Goal: Book appointment/travel/reservation

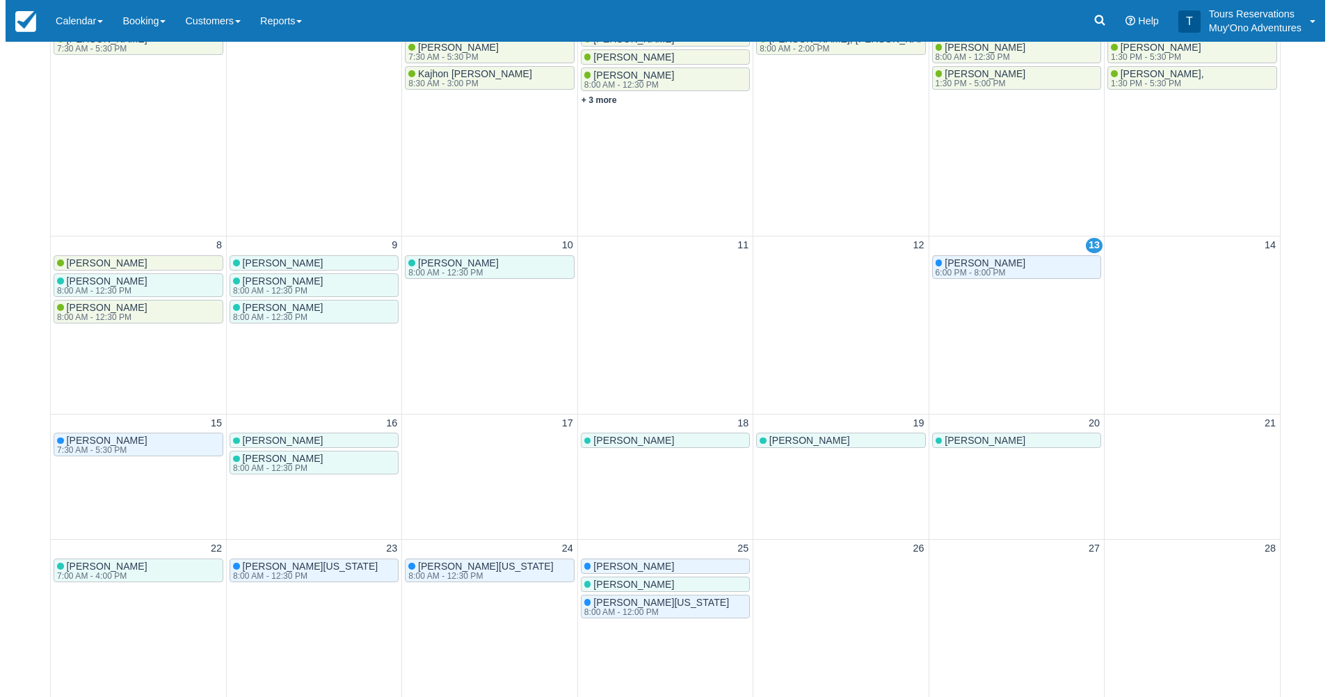
scroll to position [278, 0]
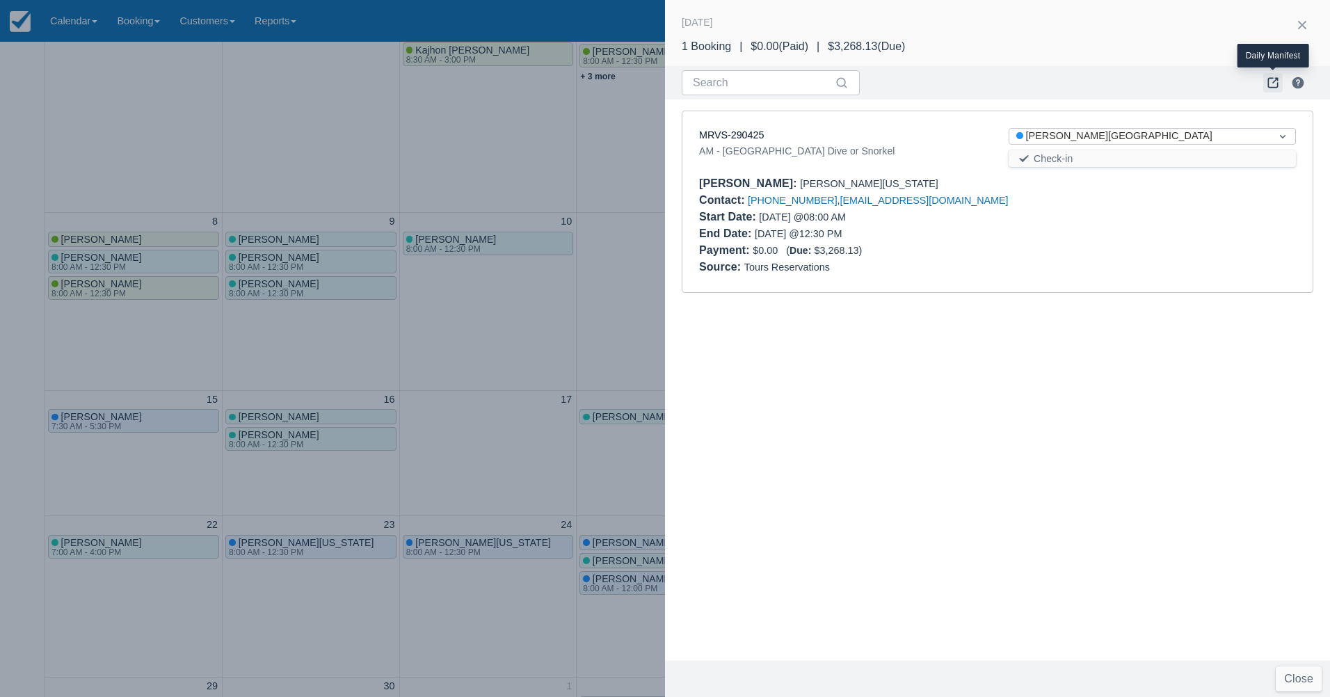
click at [1269, 84] on link at bounding box center [1272, 82] width 19 height 19
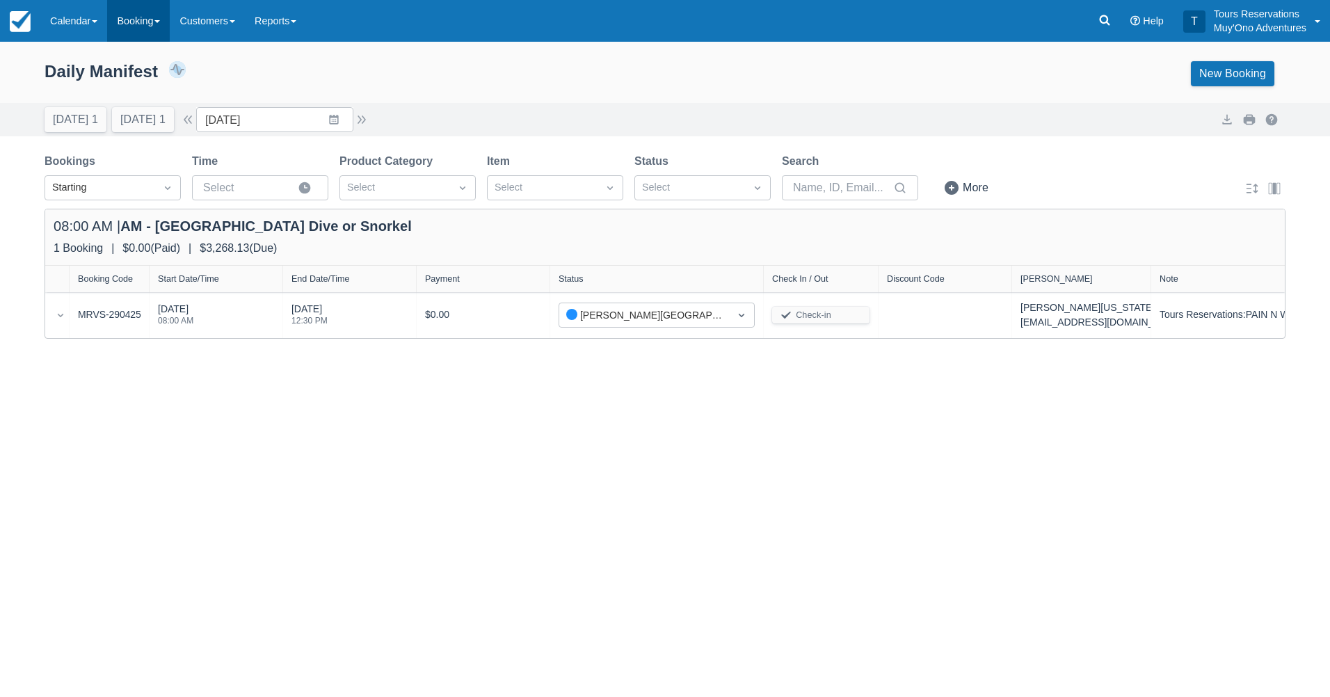
click at [152, 22] on link "Booking" at bounding box center [138, 21] width 63 height 42
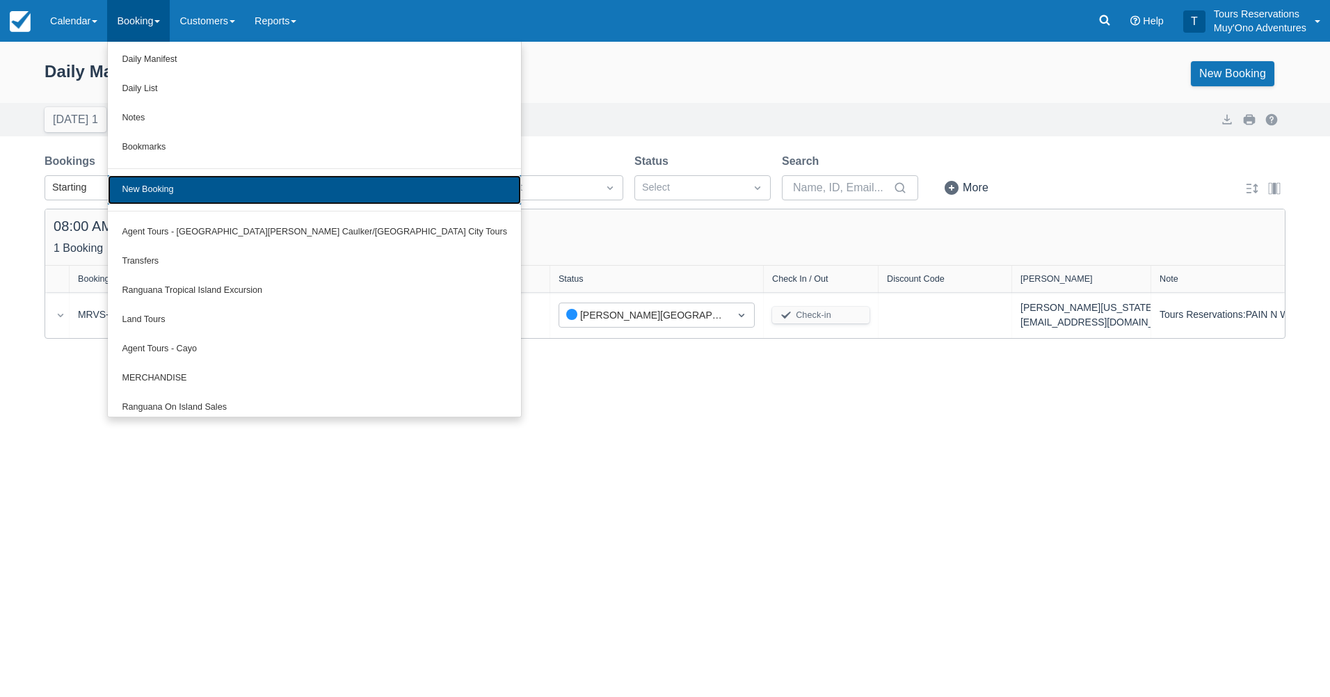
click at [169, 200] on link "New Booking" at bounding box center [314, 189] width 413 height 29
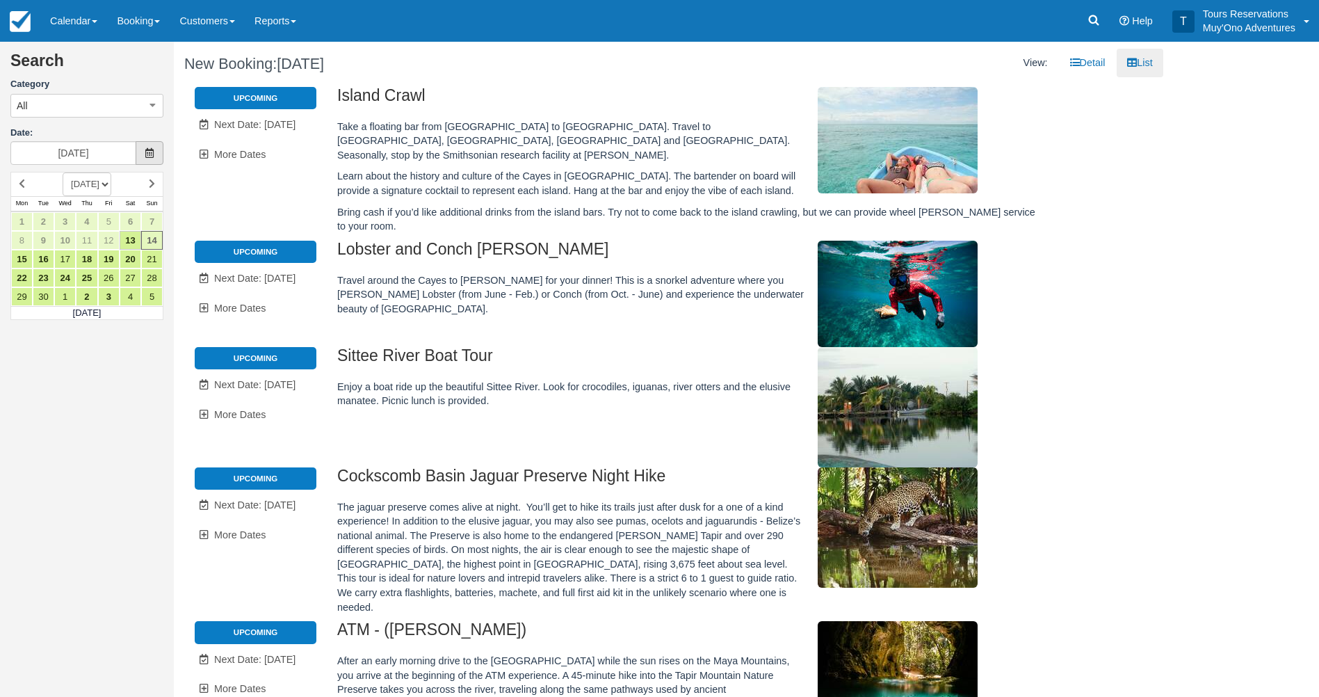
click at [144, 156] on span at bounding box center [150, 153] width 28 height 24
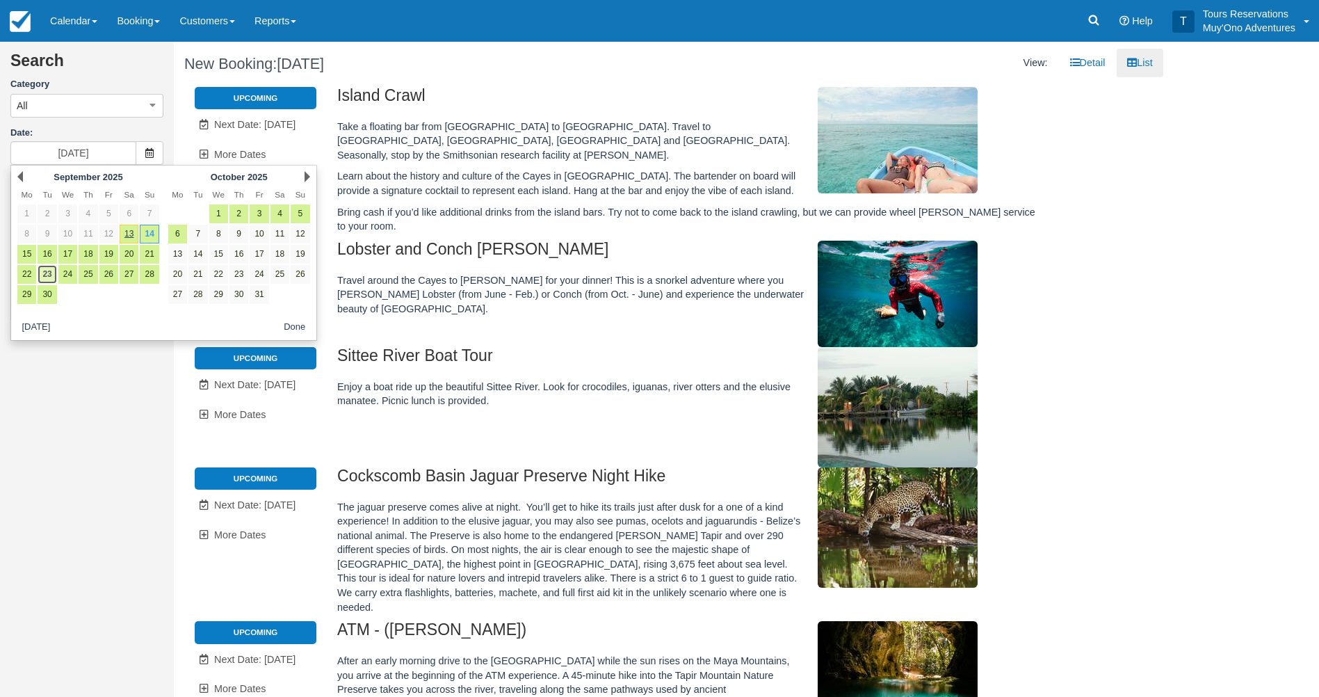
click at [54, 276] on link "23" at bounding box center [47, 274] width 19 height 19
type input "[DATE]"
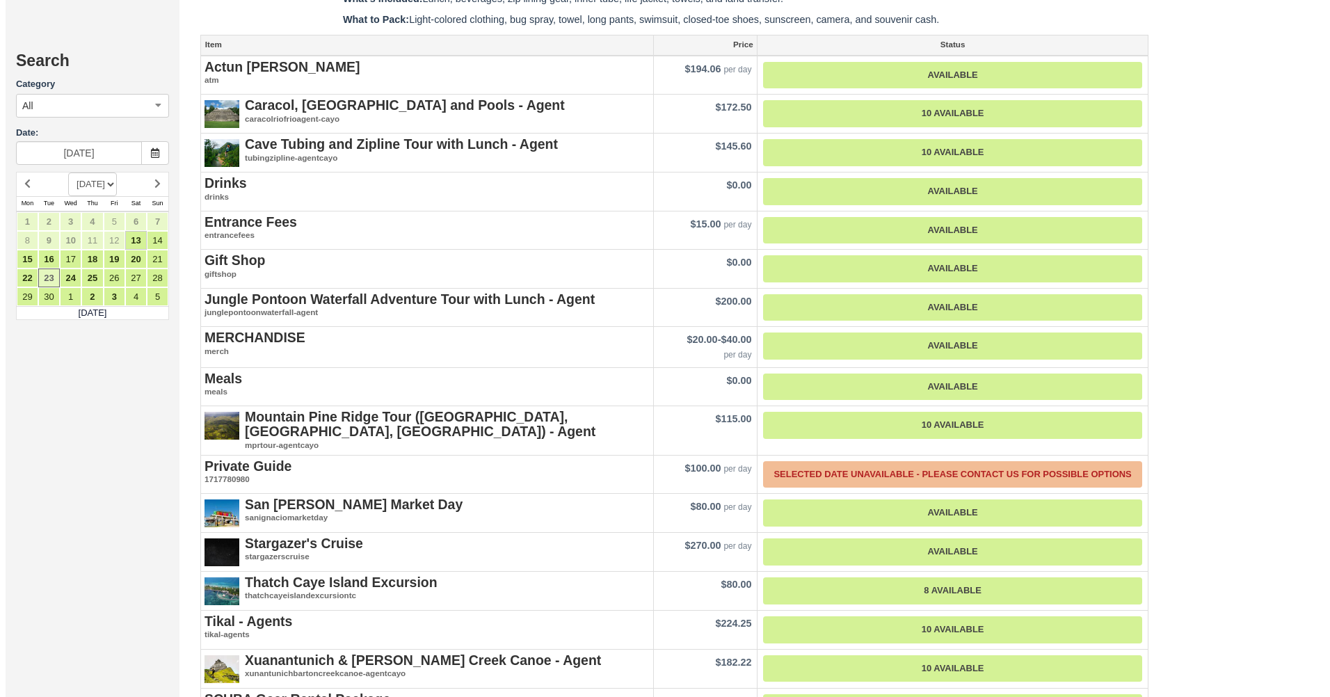
scroll to position [1461, 0]
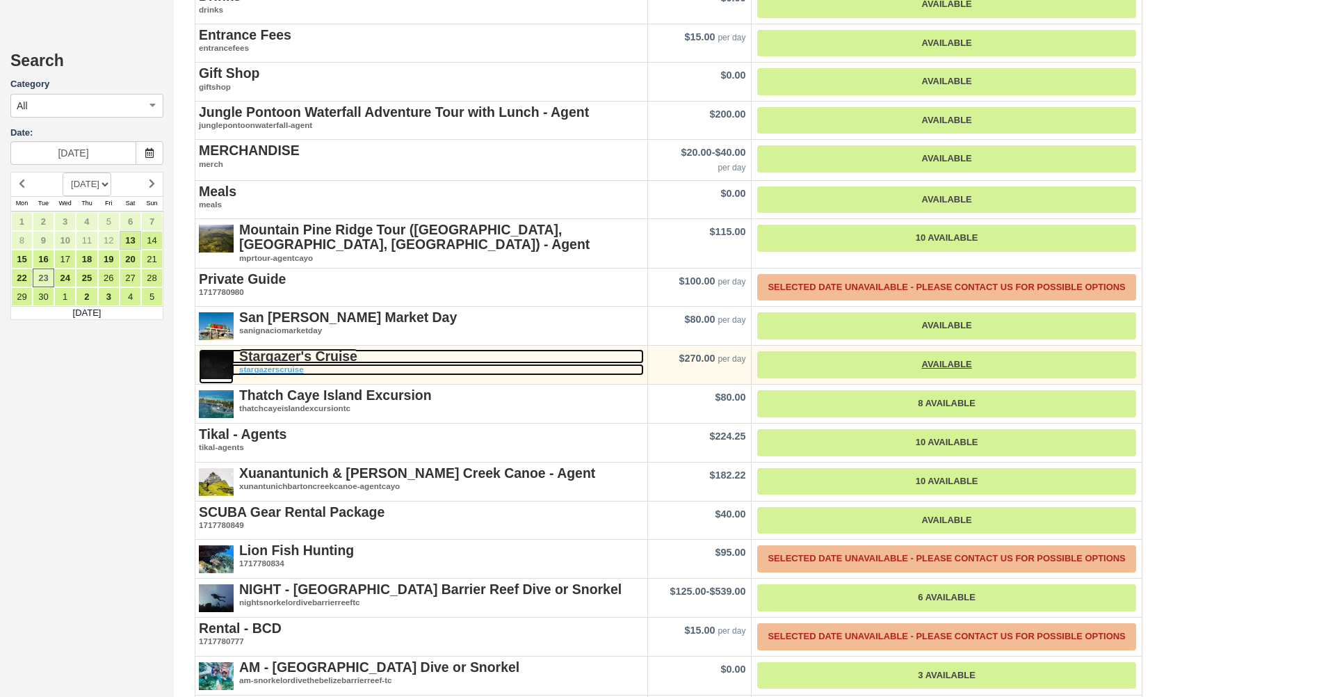
click at [282, 348] on strong "Stargazer's Cruise" at bounding box center [298, 355] width 118 height 15
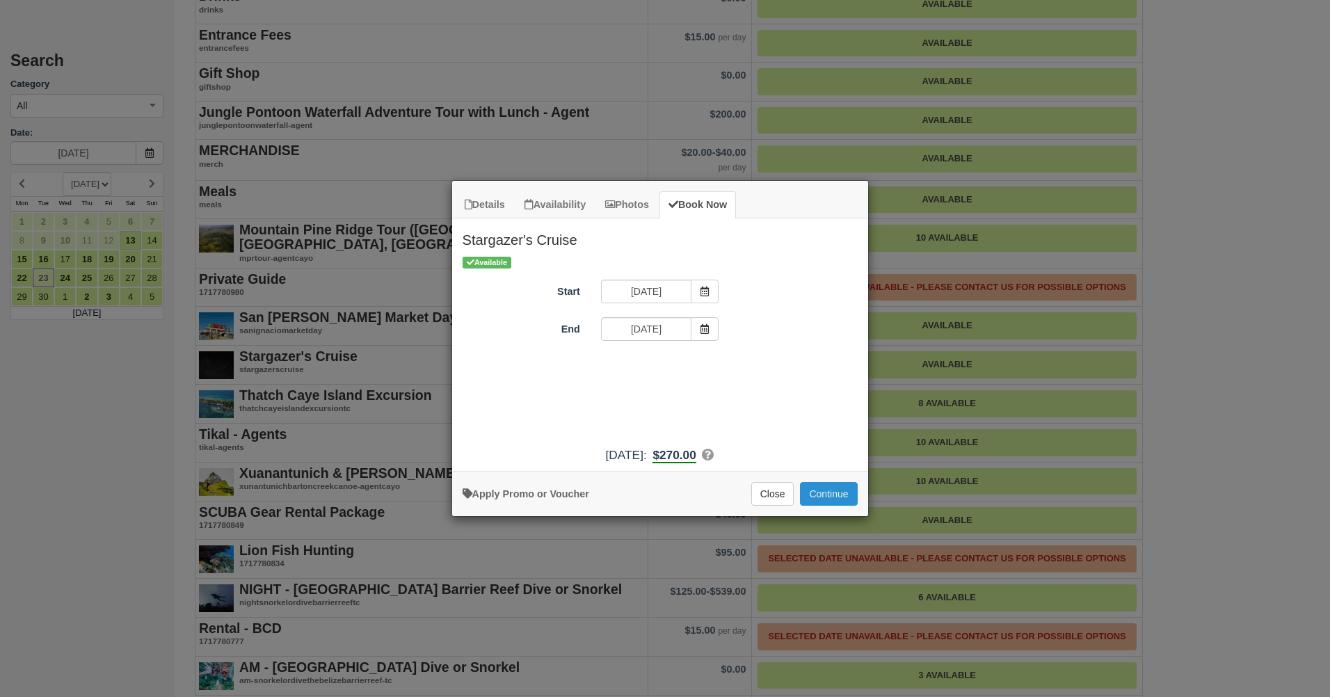
click at [830, 504] on button "Continue" at bounding box center [828, 494] width 57 height 24
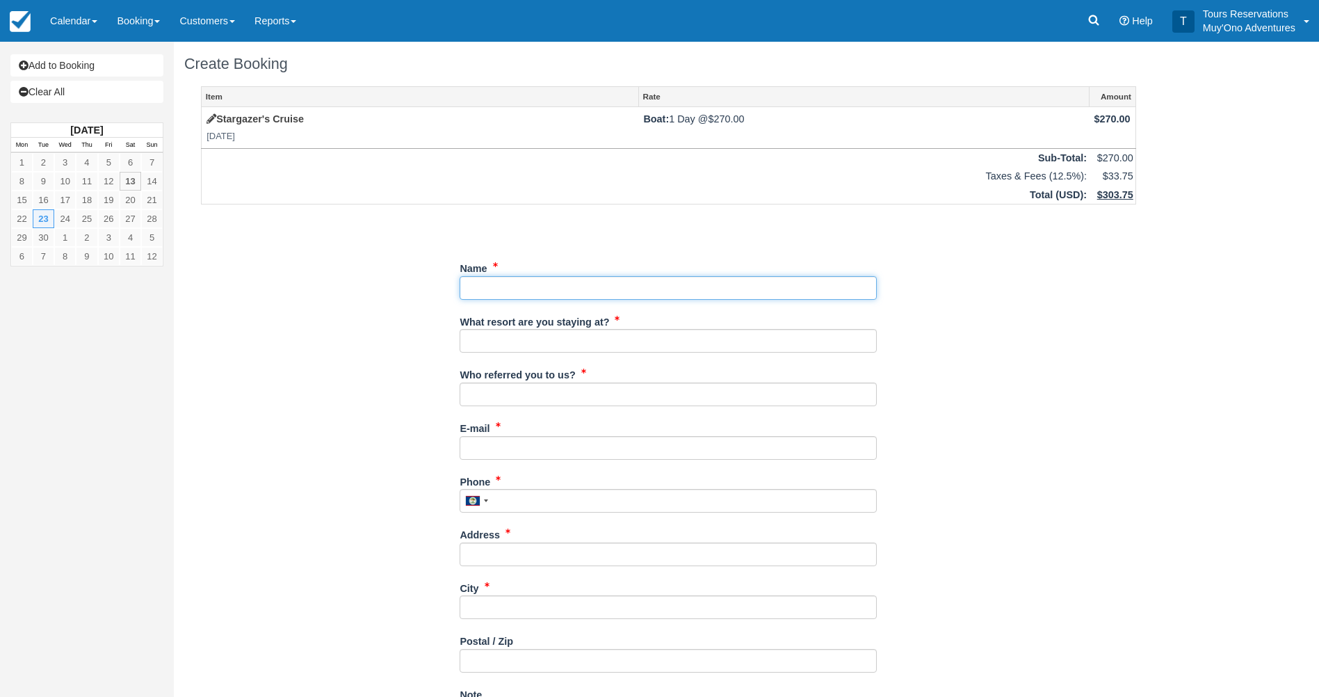
click at [689, 295] on input "Name" at bounding box center [668, 288] width 417 height 24
paste input "Pranav Nandan"
type input "Pranav Nandan"
click at [682, 344] on input "What resort are you staying at?" at bounding box center [668, 341] width 417 height 24
type input "Thatch Caye"
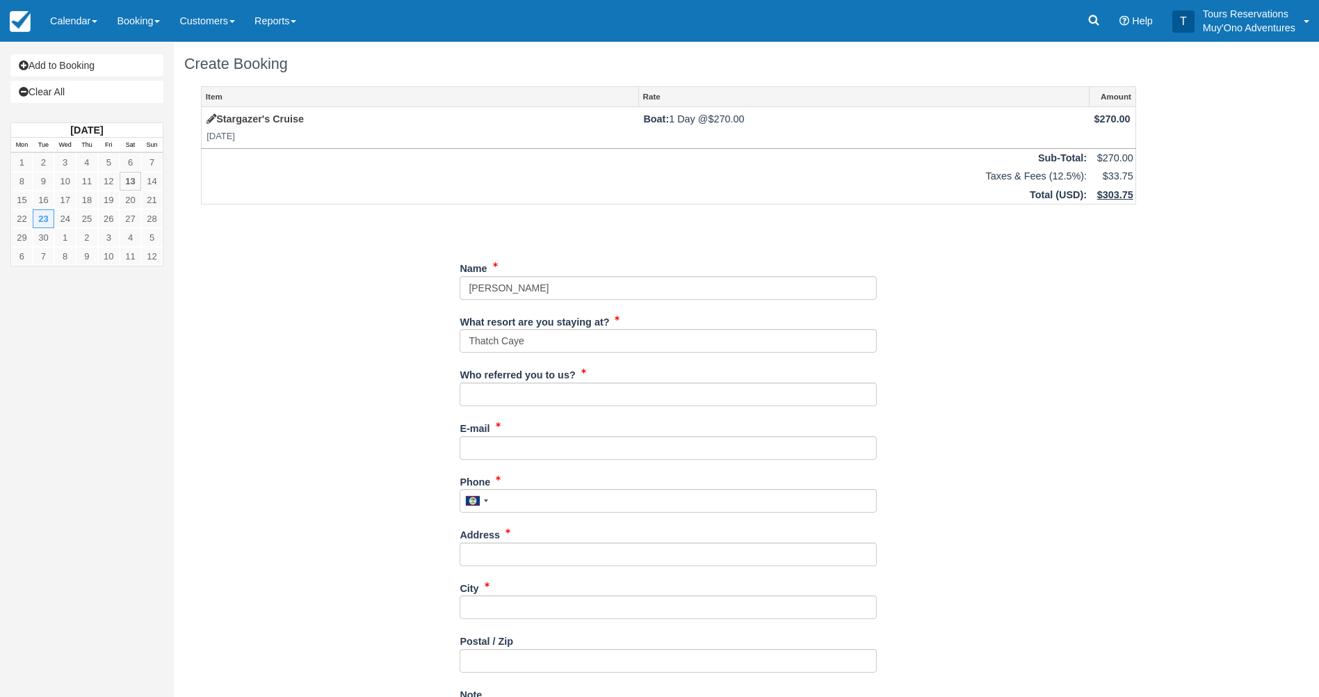
click at [545, 408] on div "Who referred you to us?" at bounding box center [668, 390] width 417 height 54
click at [548, 400] on input "Who referred you to us?" at bounding box center [668, 395] width 417 height 24
type input "Eduar Burns"
click at [565, 439] on input "E-mail" at bounding box center [668, 448] width 417 height 24
click at [545, 448] on input "E-mail" at bounding box center [668, 448] width 417 height 24
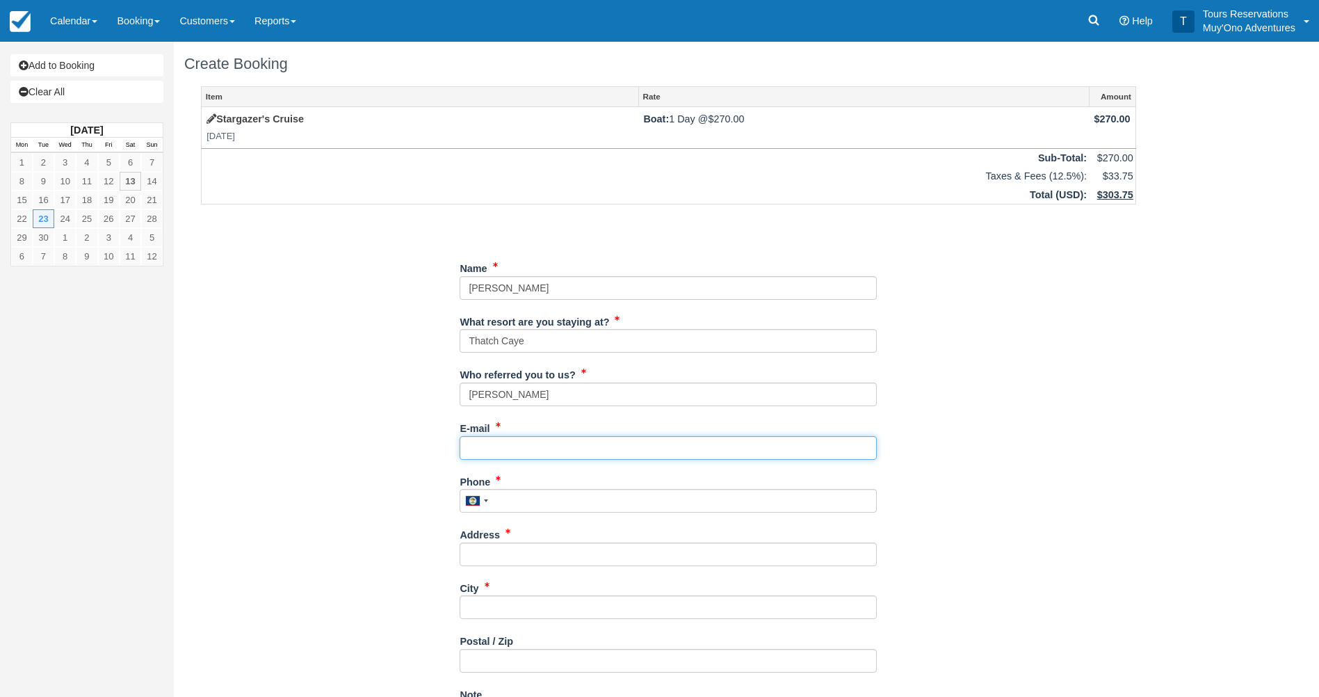
paste input "nandanpranav@gmail.com"
type input "nandanpranav@gmail.com"
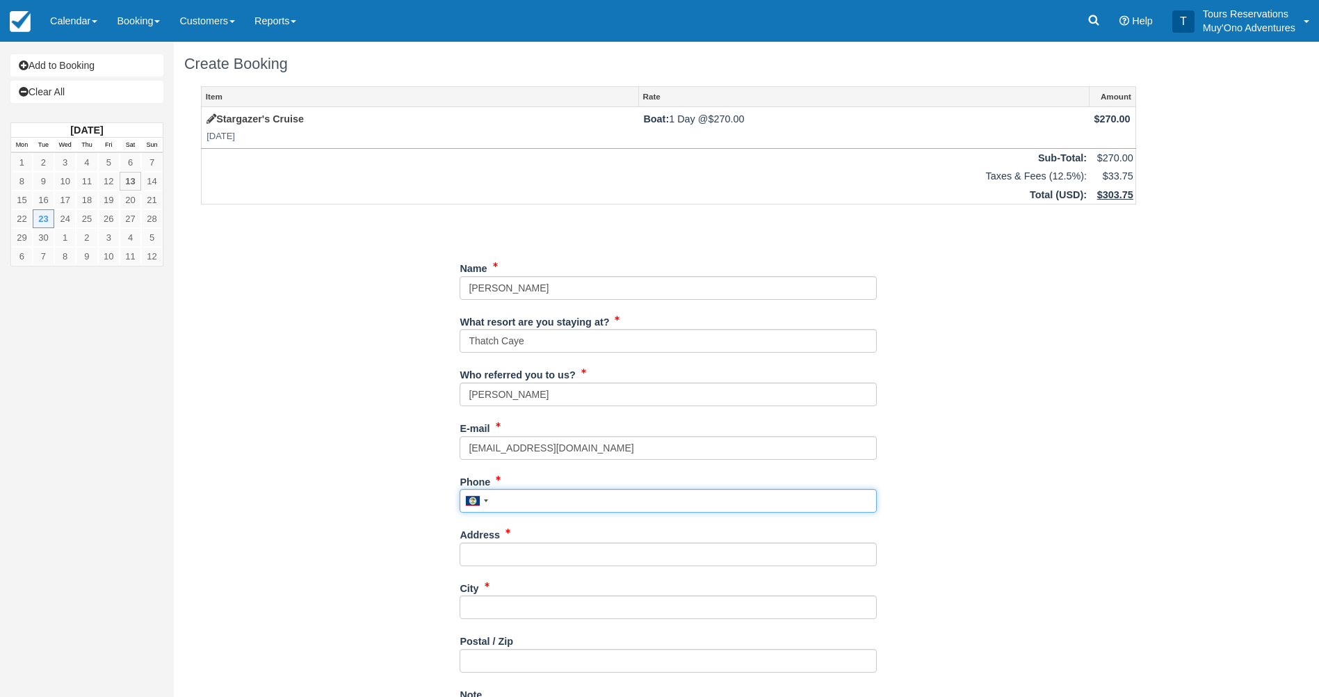
click at [555, 504] on input "Phone" at bounding box center [668, 501] width 417 height 24
paste input "215-200-7337"
type input "2152007337"
click at [478, 541] on label "Address" at bounding box center [480, 532] width 40 height 19
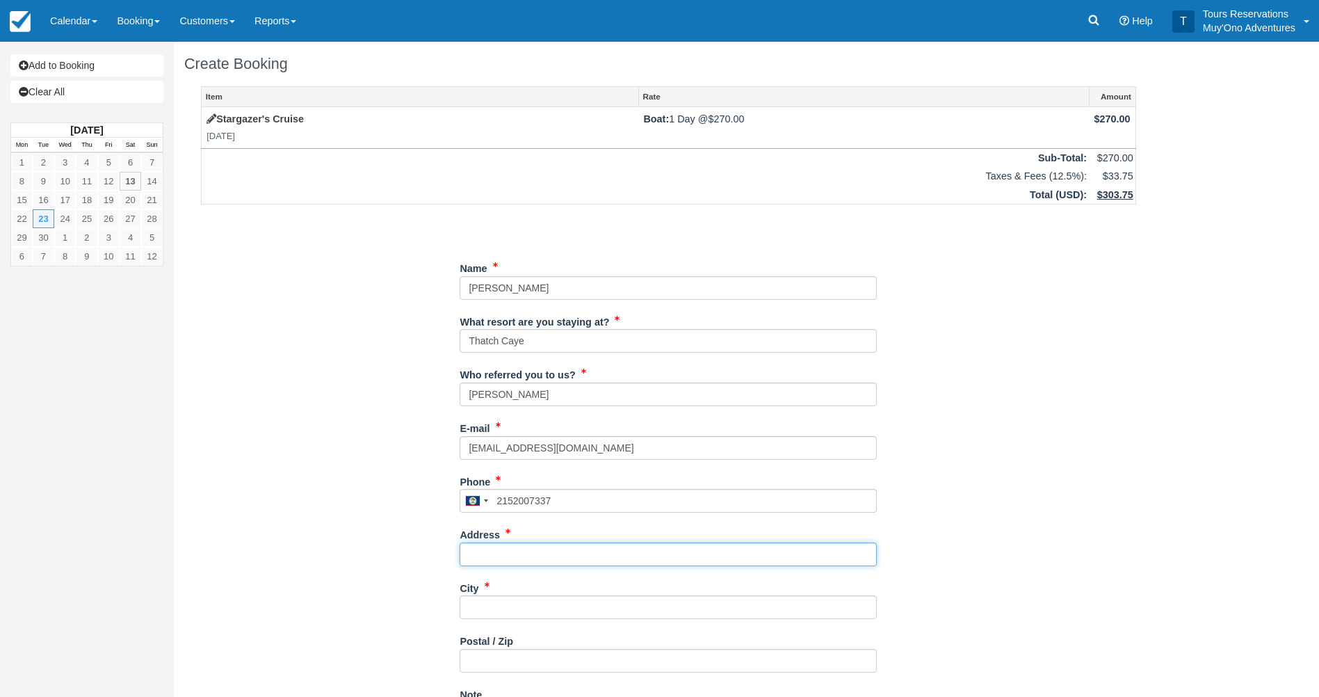
click at [478, 542] on input "Address" at bounding box center [668, 554] width 417 height 24
click at [483, 552] on input "Address" at bounding box center [668, 554] width 417 height 24
paste input "[STREET_ADDRESS][PERSON_NAME]"
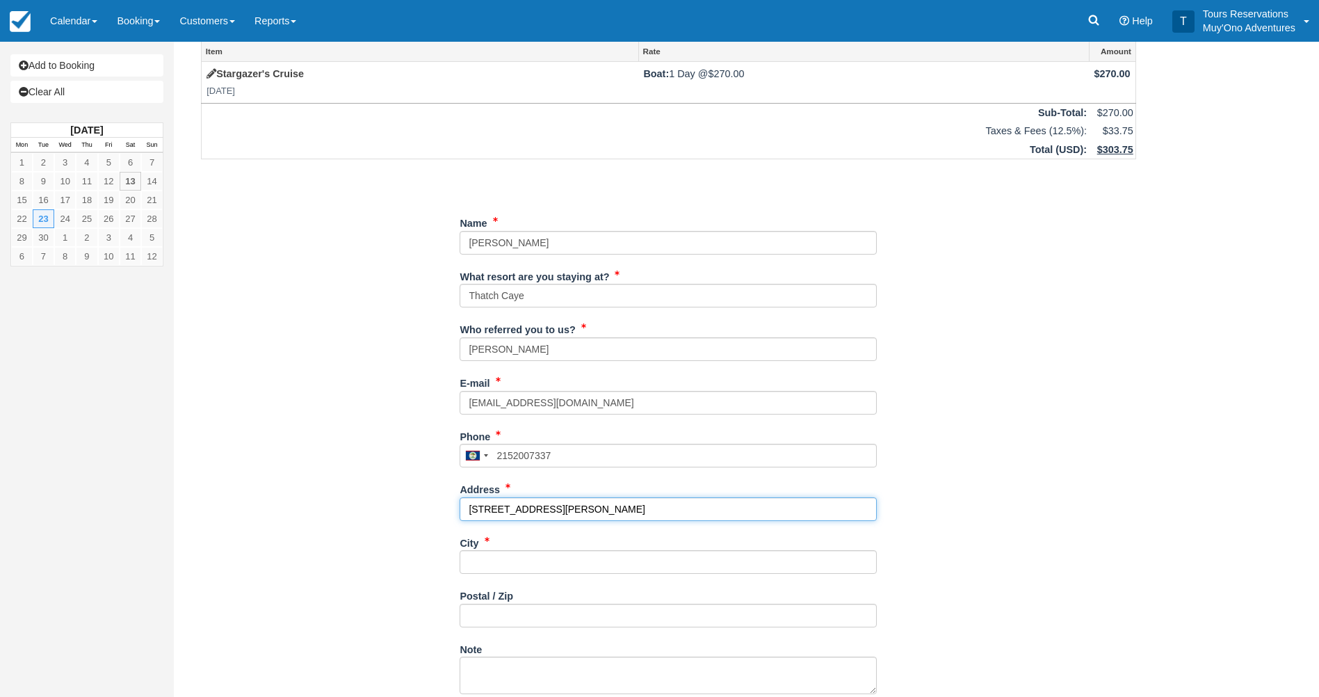
scroll to position [70, 0]
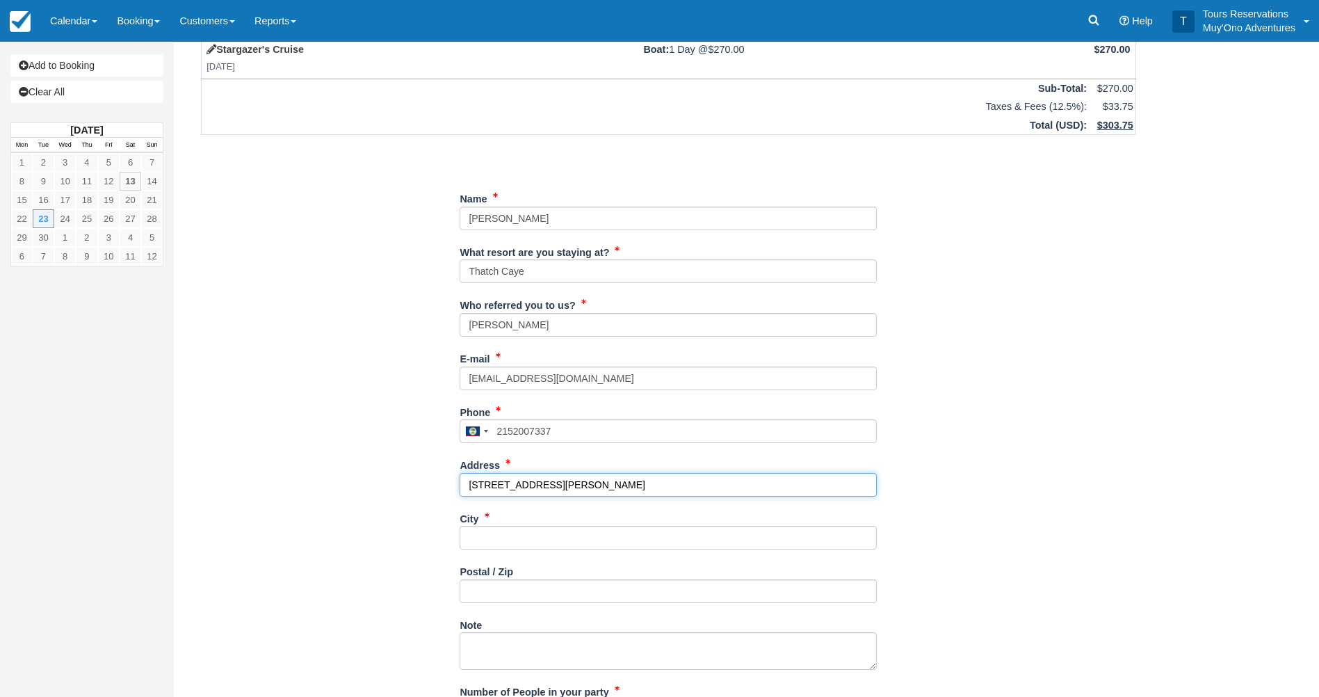
type input "[STREET_ADDRESS][PERSON_NAME]"
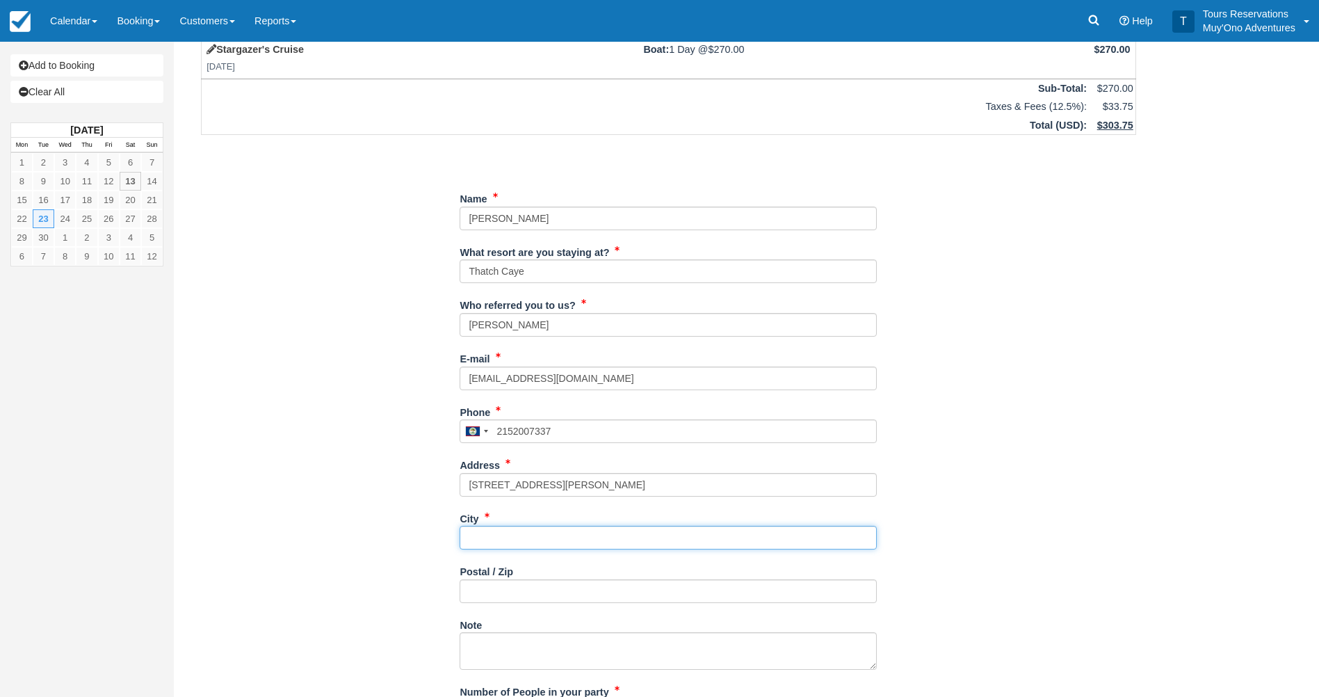
click at [707, 540] on input "City" at bounding box center [668, 538] width 417 height 24
paste input "Baltimore"
type input "Baltimore"
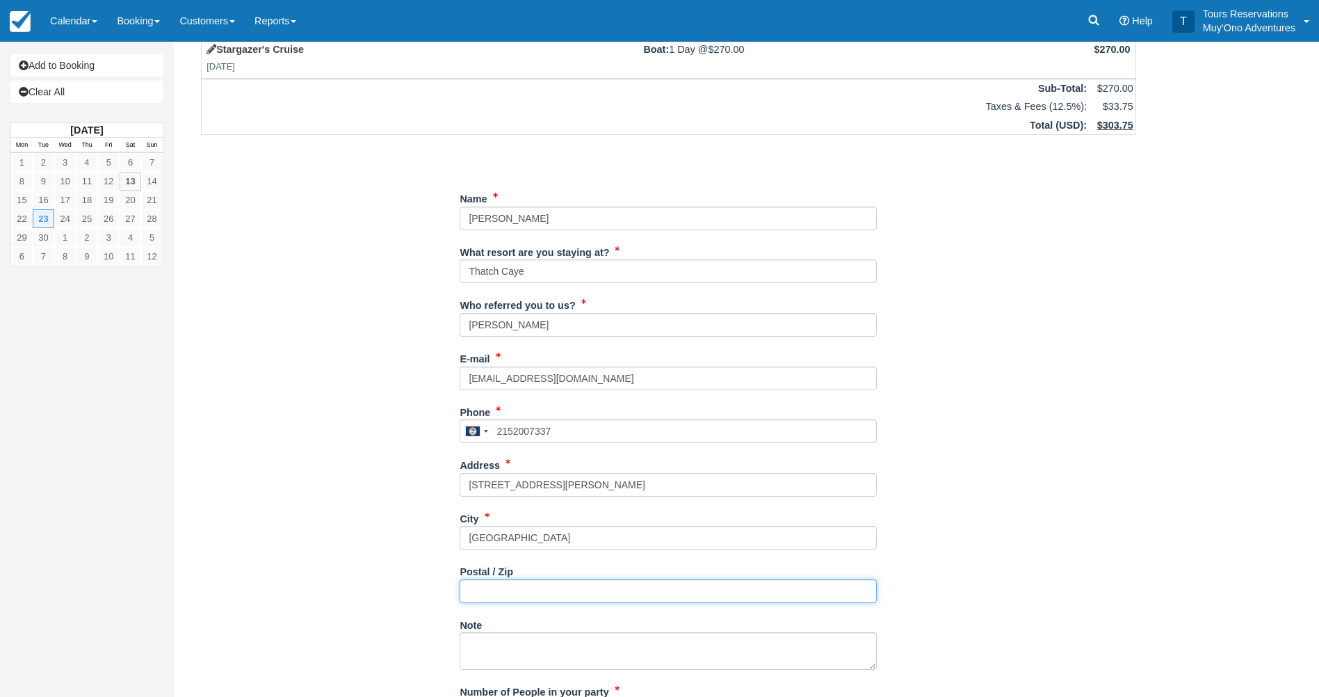
drag, startPoint x: 534, startPoint y: 593, endPoint x: 545, endPoint y: 595, distance: 11.5
click at [534, 593] on input "Postal / Zip" at bounding box center [668, 591] width 417 height 24
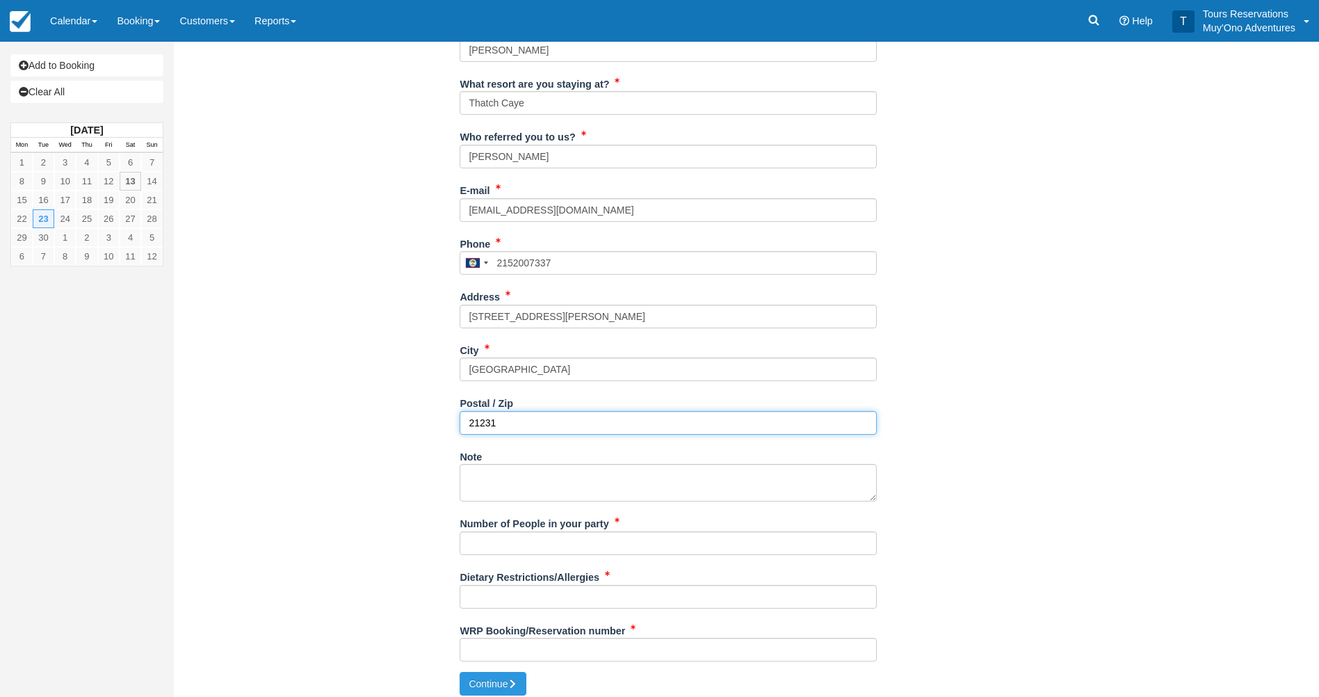
scroll to position [247, 0]
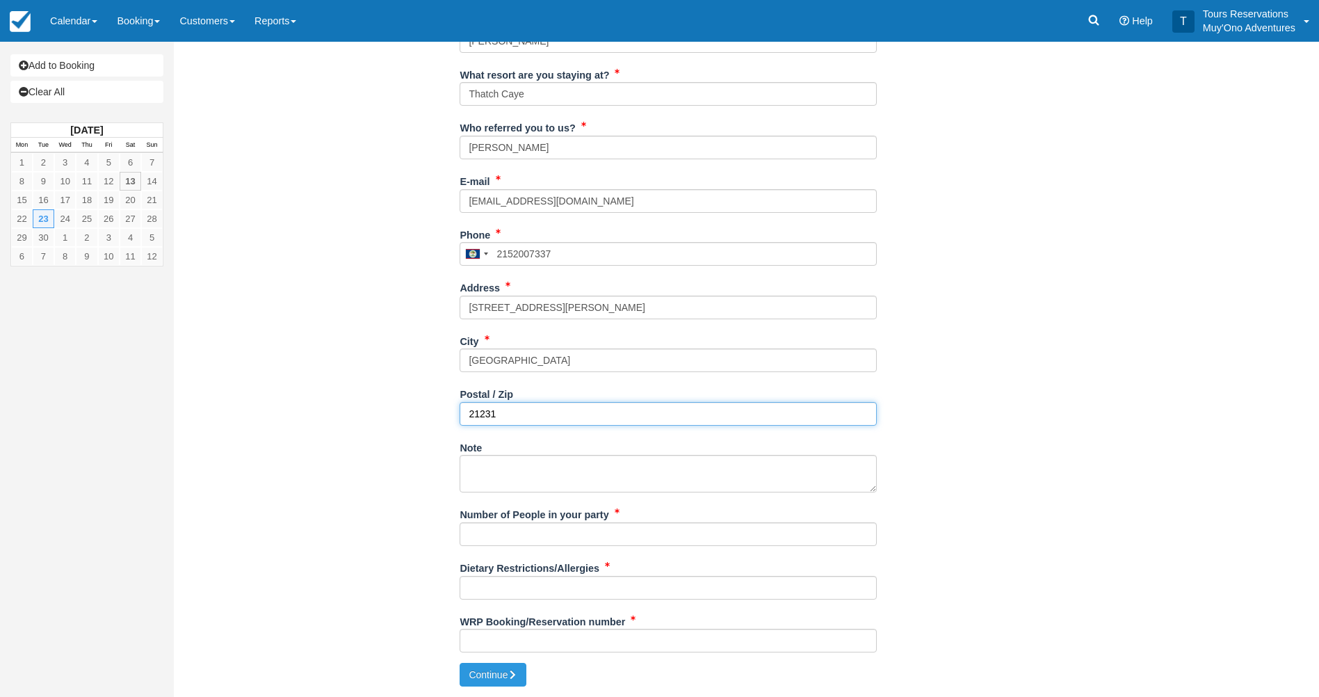
type input "21231"
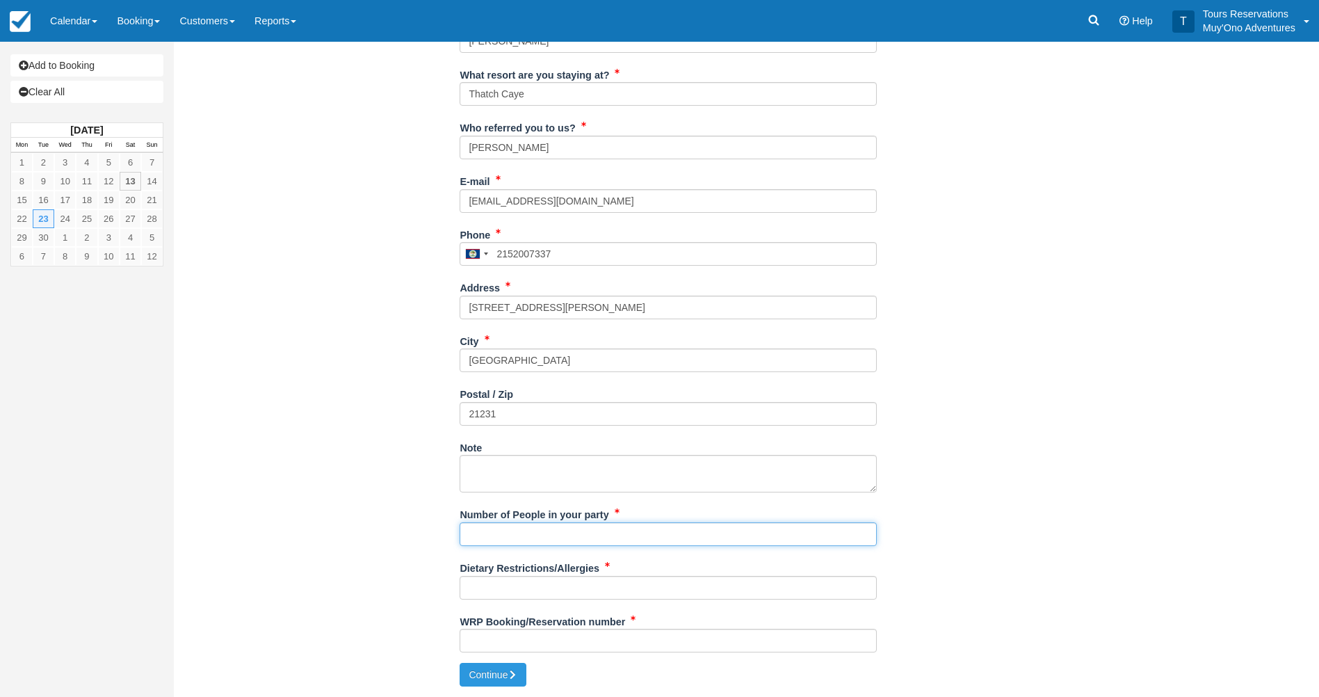
click at [636, 538] on input "Number of People in your party" at bounding box center [668, 534] width 417 height 24
type input "2px"
click at [759, 579] on input "Dietary Restrictions/Allergies" at bounding box center [668, 588] width 417 height 24
type input "N/A"
click at [460, 663] on button "Continue" at bounding box center [493, 675] width 67 height 24
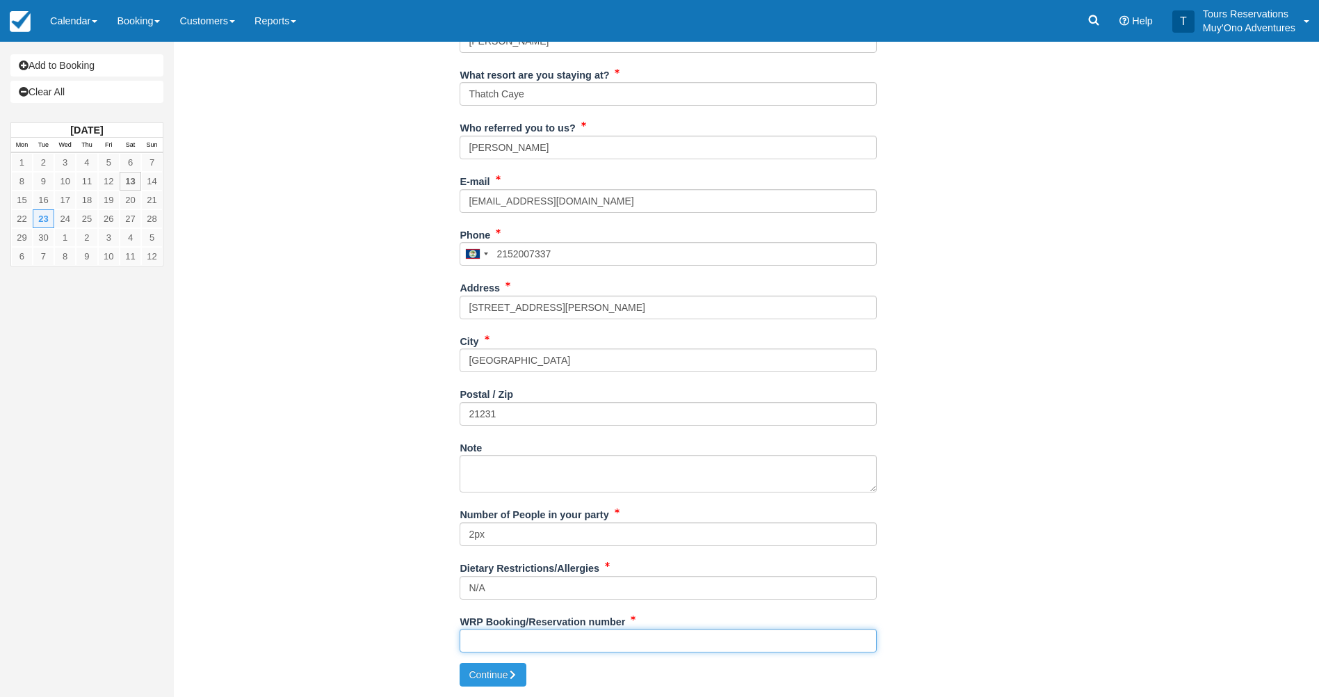
click at [486, 645] on input "WRP Booking/Reservation number" at bounding box center [668, 641] width 417 height 24
paste input "48145376"
type input "48145376"
click at [517, 668] on button "Continue" at bounding box center [493, 675] width 67 height 24
type input "+5012152007337"
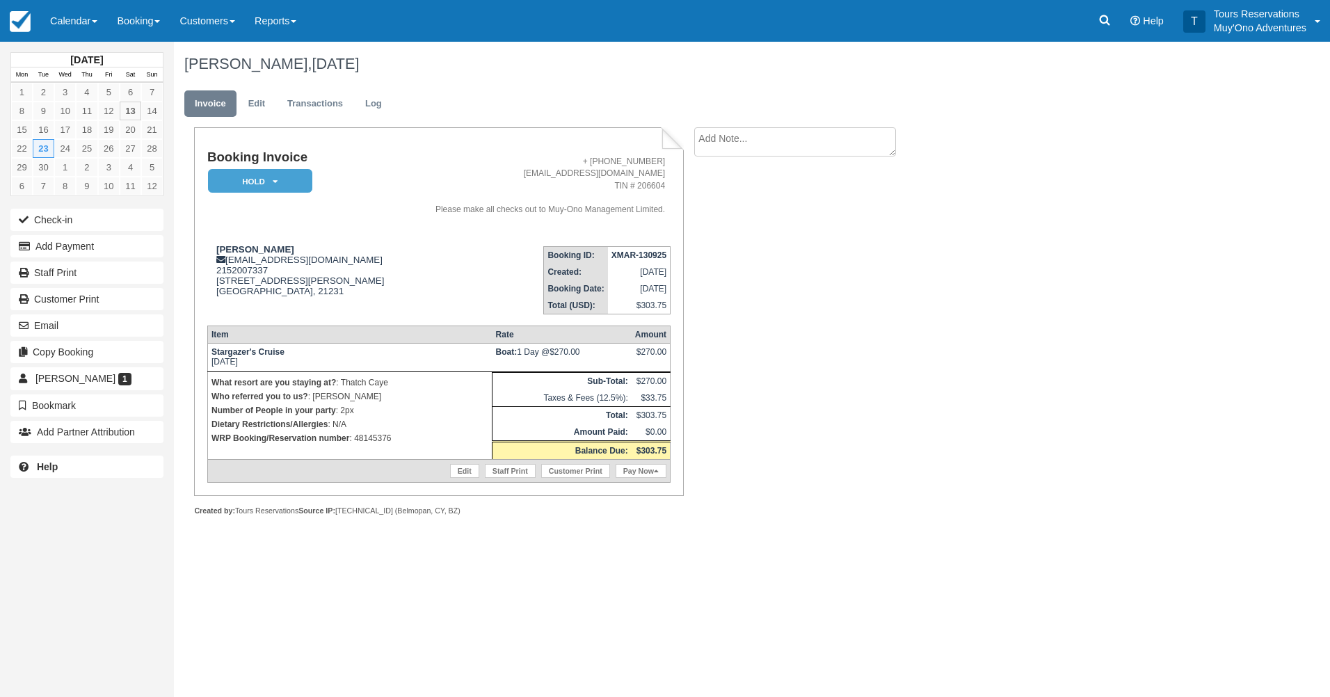
click at [646, 252] on strong "XMAR-130925" at bounding box center [638, 255] width 55 height 10
copy tbody "XMAR-130925"
